Goal: Task Accomplishment & Management: Manage account settings

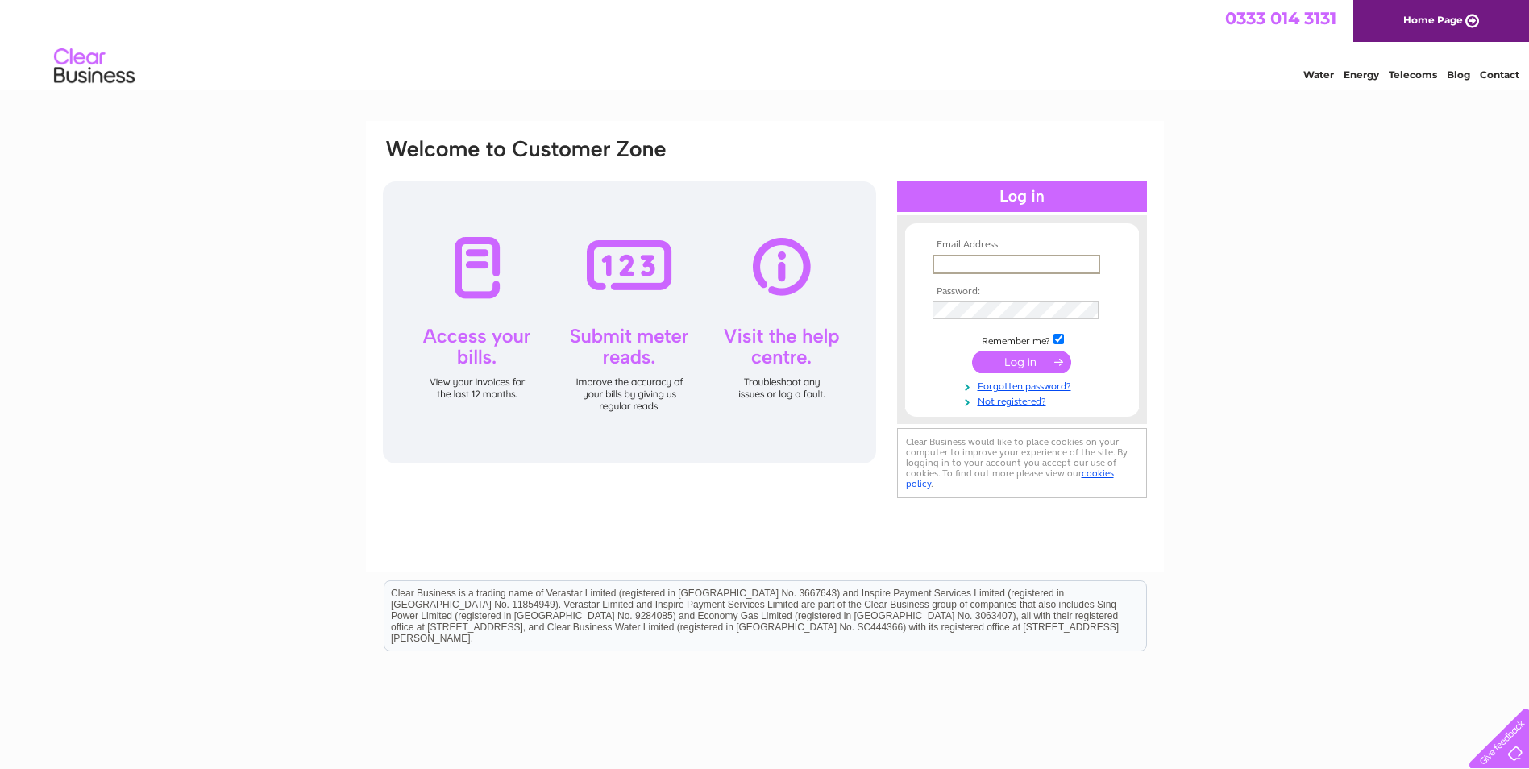
click at [993, 267] on input "text" at bounding box center [1016, 264] width 168 height 19
type input "gareth.russell@walter-watson.co.uk"
click at [1033, 367] on input "submit" at bounding box center [1021, 360] width 99 height 23
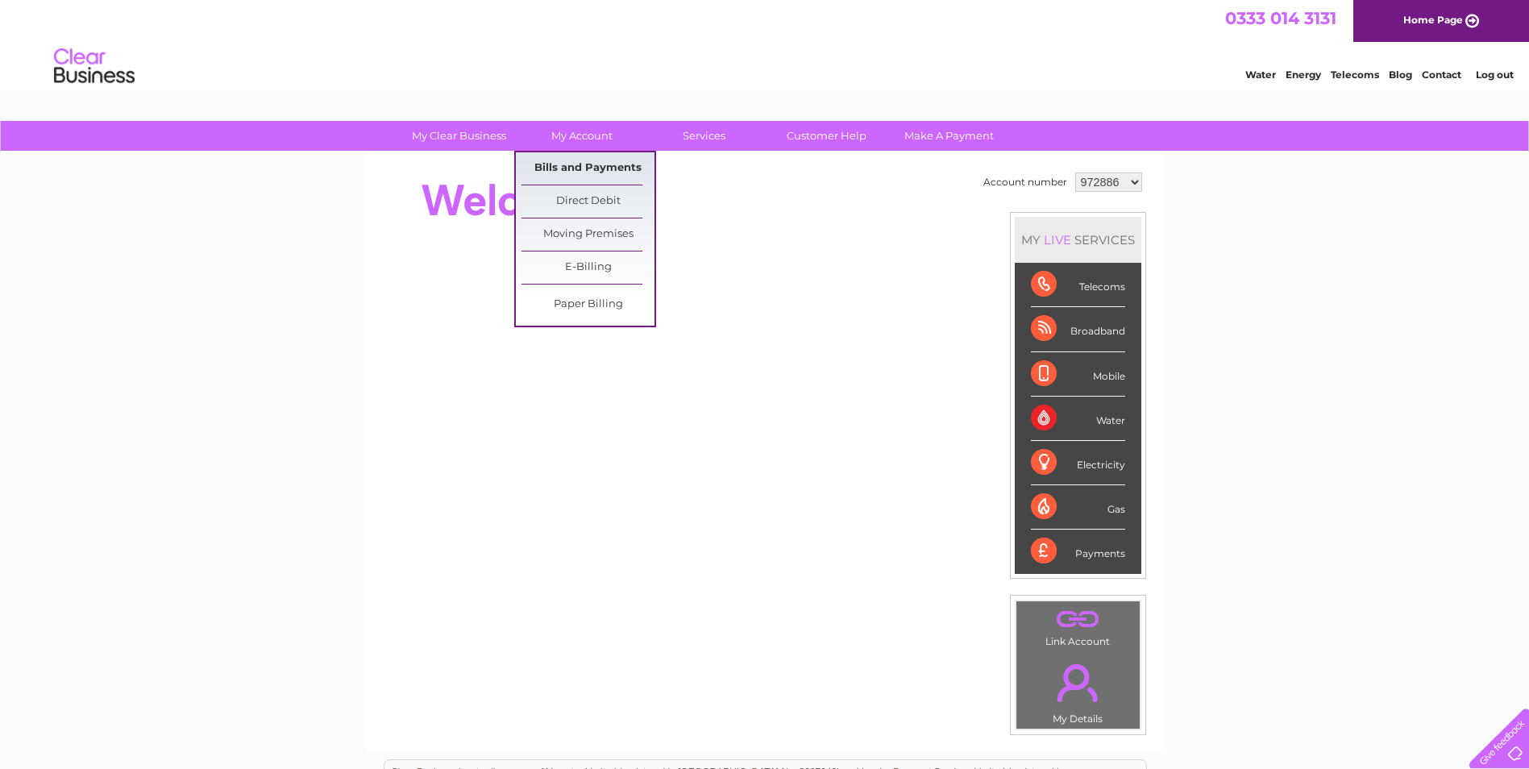
click at [571, 162] on link "Bills and Payments" at bounding box center [587, 168] width 133 height 32
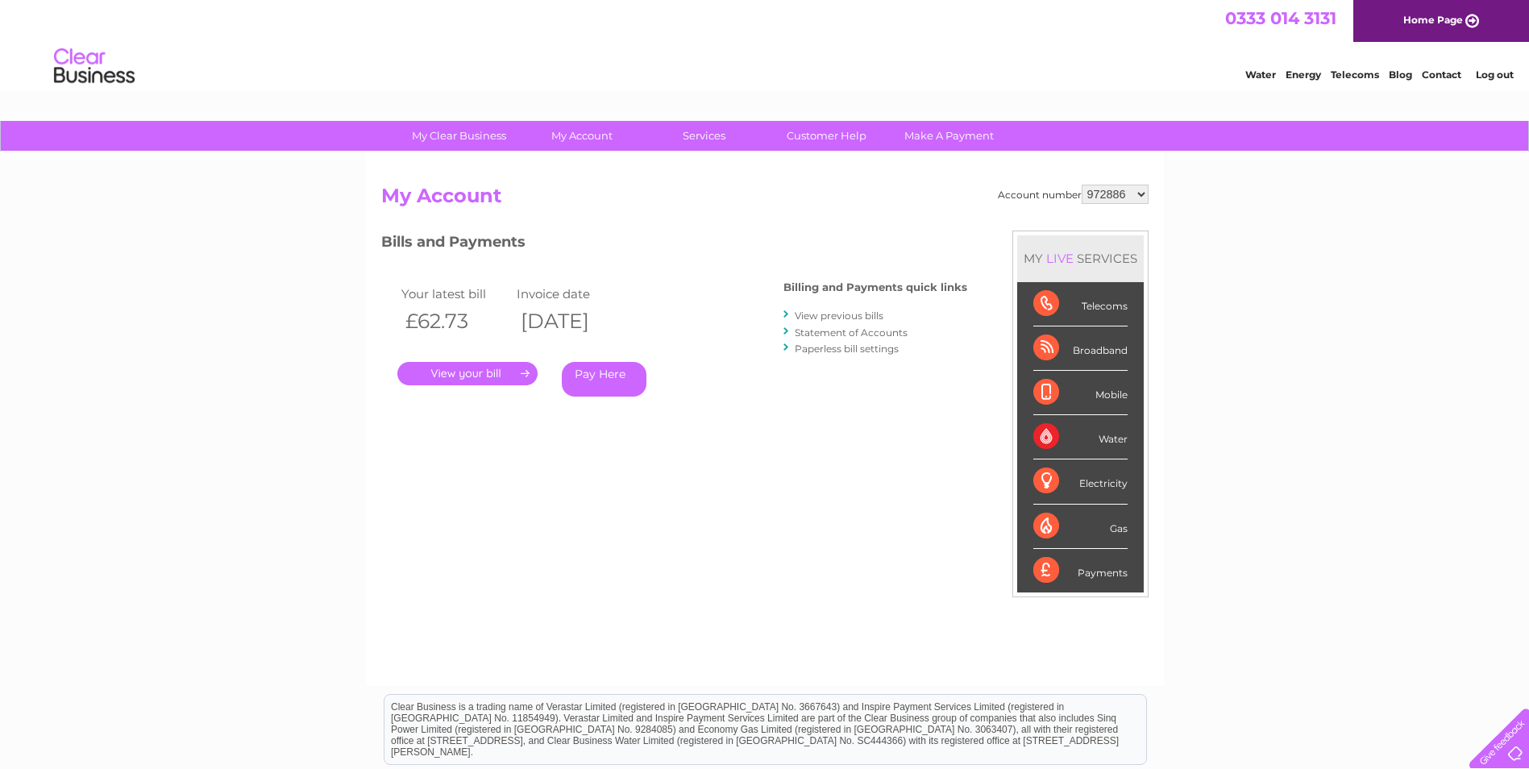
click at [1142, 196] on select "972886 1027549 1087745" at bounding box center [1115, 194] width 67 height 19
select select "1027549"
click at [1082, 185] on select "972886 1027549 1087745" at bounding box center [1115, 194] width 67 height 19
click at [456, 371] on link "." at bounding box center [467, 373] width 140 height 23
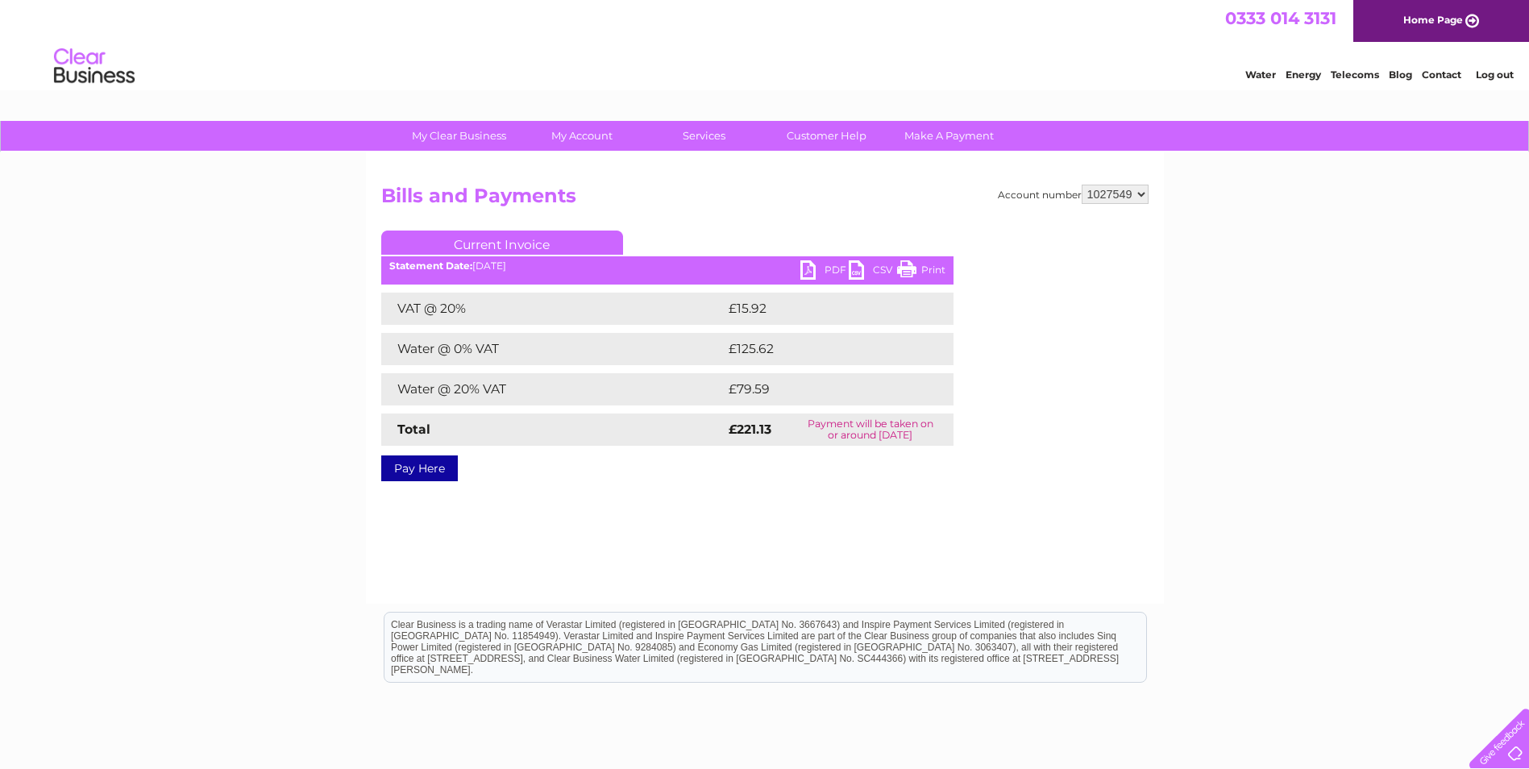
click at [810, 266] on link "PDF" at bounding box center [824, 271] width 48 height 23
click at [1140, 195] on select "972886 1027549 1087745" at bounding box center [1115, 194] width 67 height 19
select select "972886"
click at [1082, 185] on select "972886 1027549 1087745" at bounding box center [1115, 194] width 67 height 19
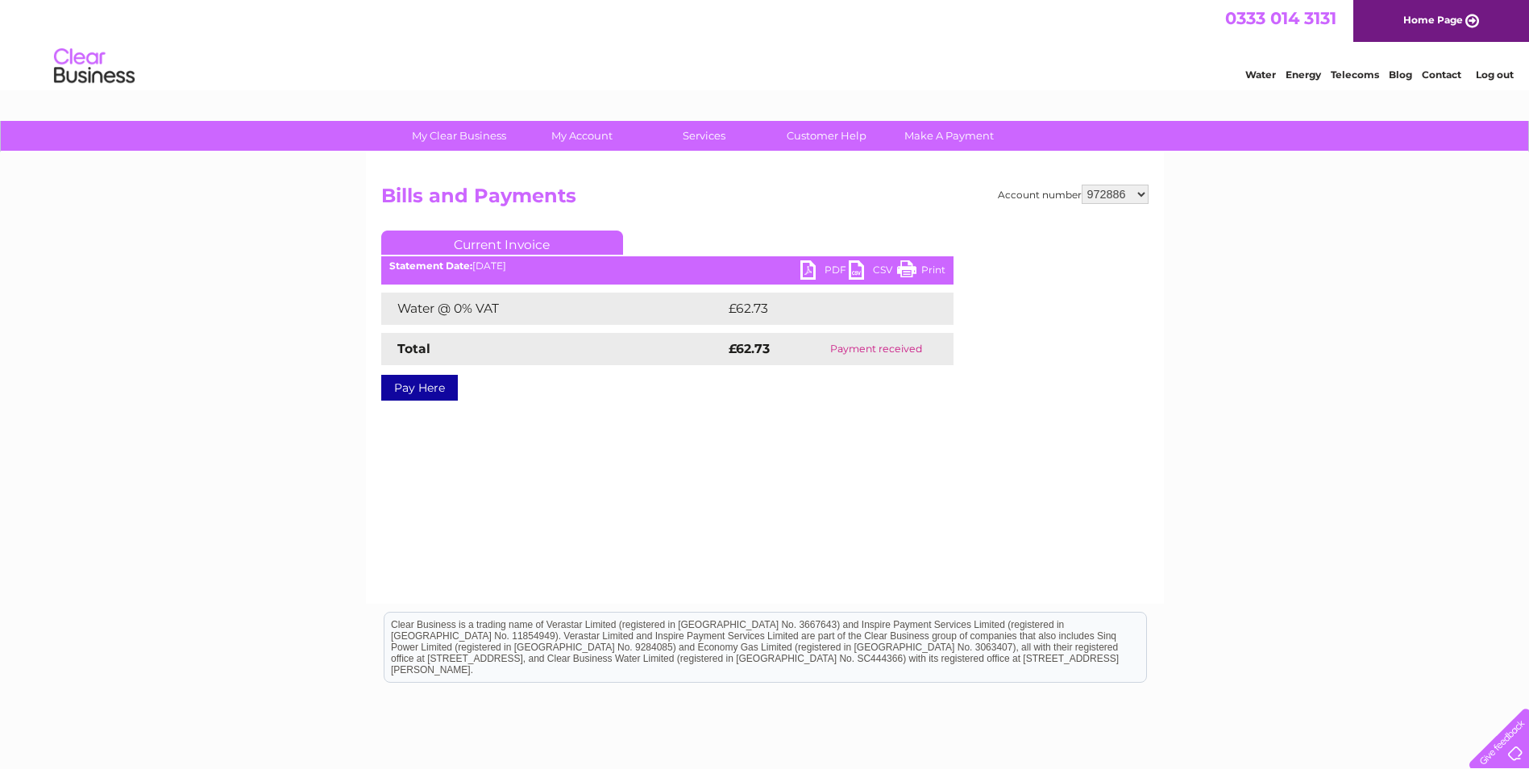
click at [1138, 197] on select "972886 1027549 1087745" at bounding box center [1115, 194] width 67 height 19
select select "1087745"
click at [1082, 185] on select "972886 1027549 1087745" at bounding box center [1115, 194] width 67 height 19
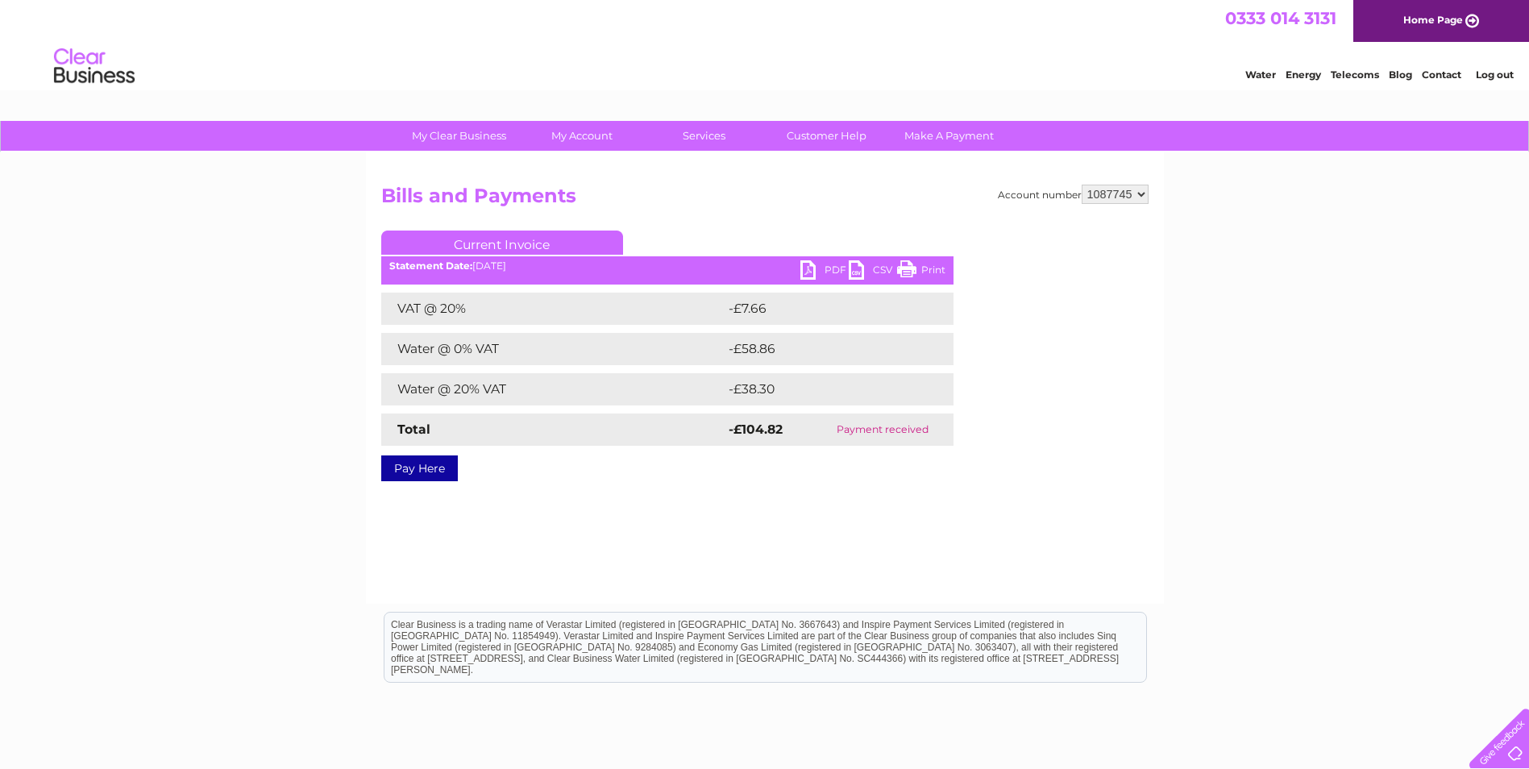
click at [1500, 73] on link "Log out" at bounding box center [1495, 75] width 38 height 12
